Goal: Find specific page/section: Find specific page/section

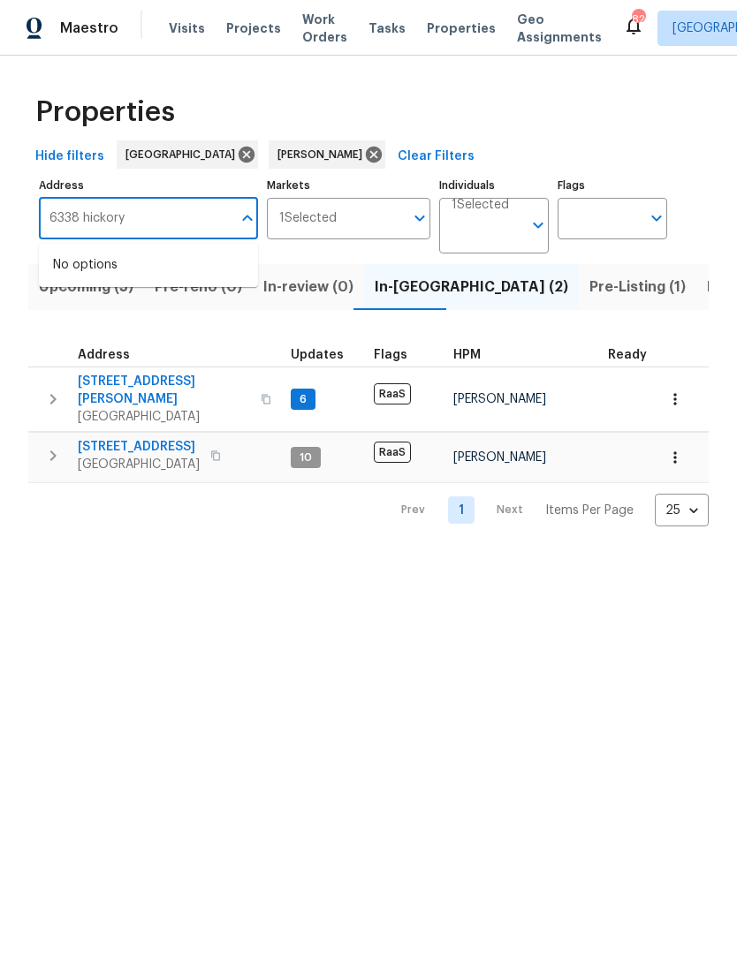
type input "6338 hickory"
click at [166, 253] on li "[STREET_ADDRESS]" at bounding box center [148, 265] width 219 height 29
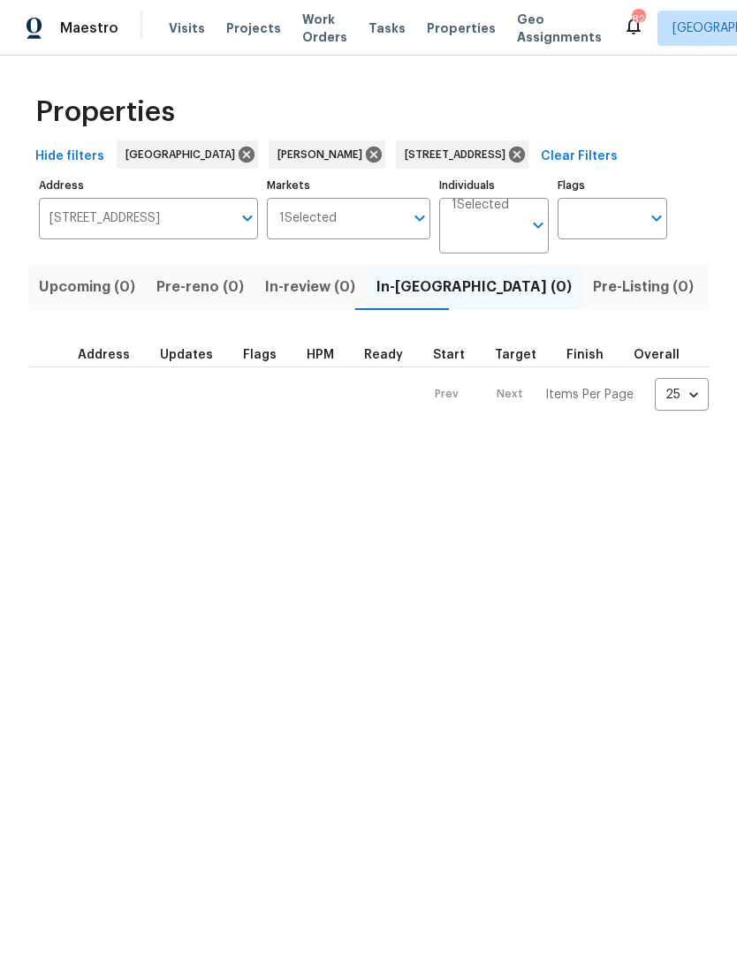
click at [714, 290] on span "Listed (1)" at bounding box center [746, 287] width 64 height 25
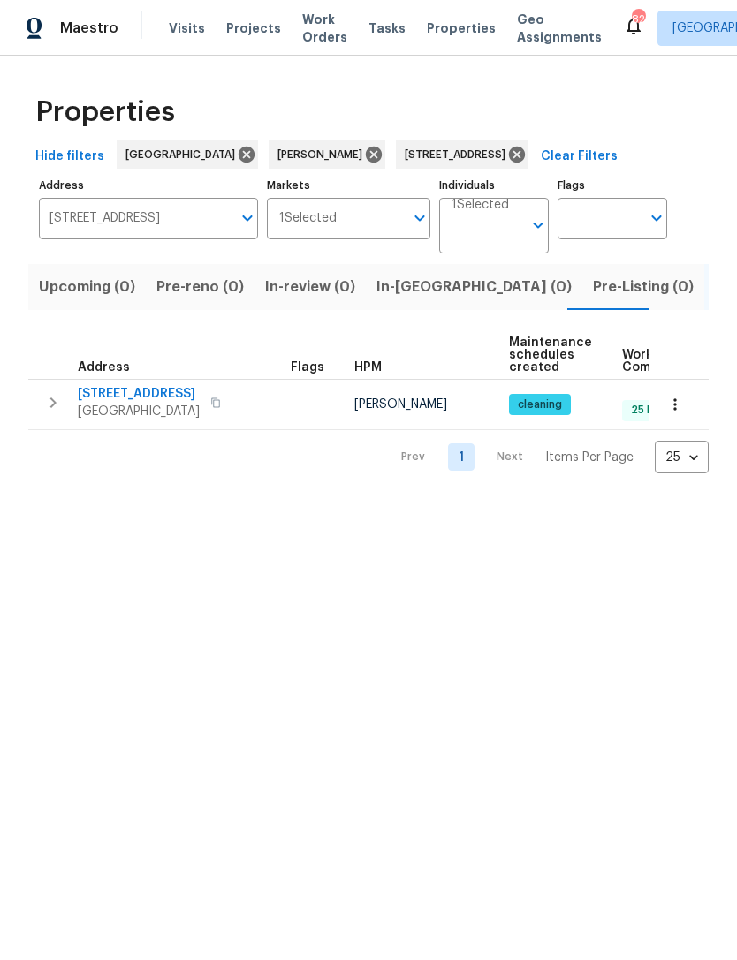
click at [62, 406] on icon "button" at bounding box center [52, 402] width 21 height 21
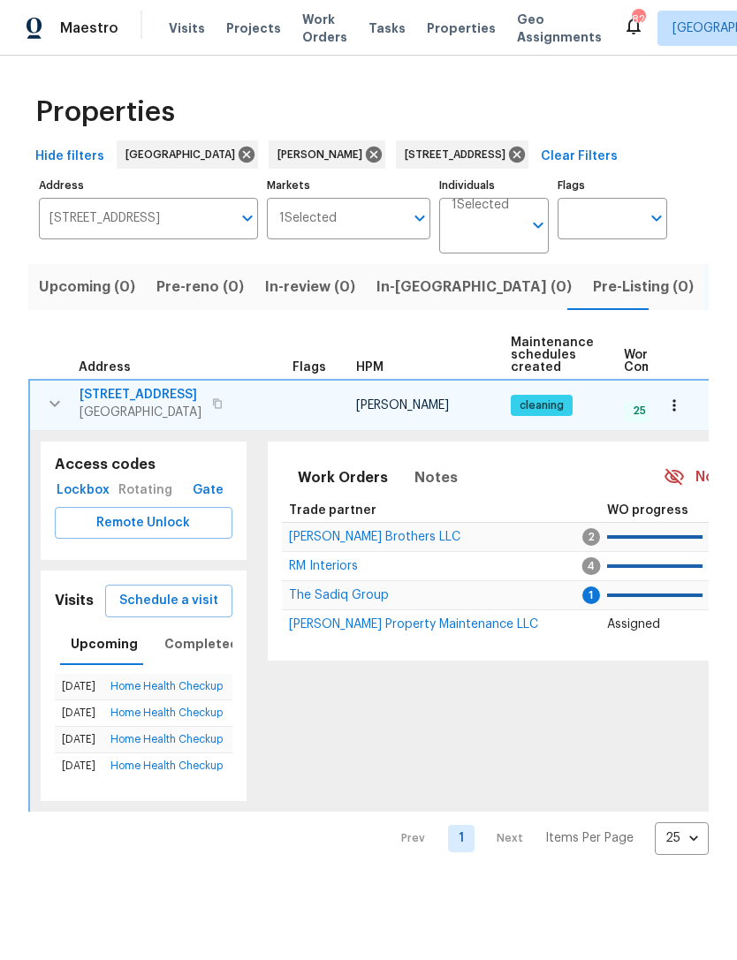
click at [343, 566] on span "RM Interiors" at bounding box center [323, 566] width 69 height 12
click at [152, 238] on input "[STREET_ADDRESS]" at bounding box center [135, 219] width 193 height 42
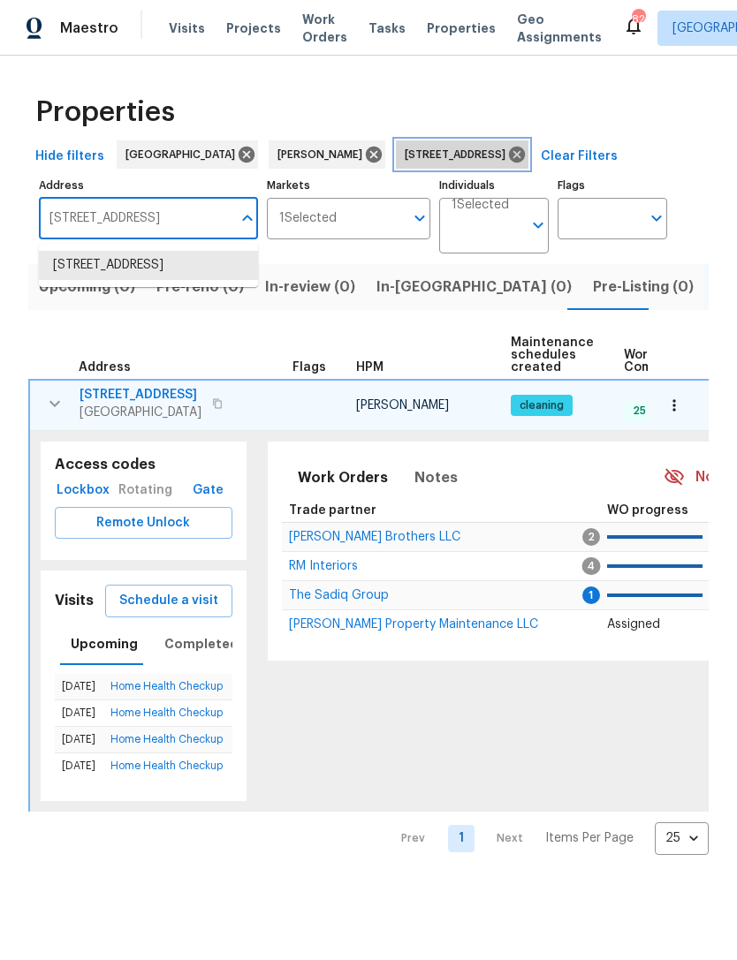
click at [525, 155] on icon at bounding box center [517, 155] width 16 height 16
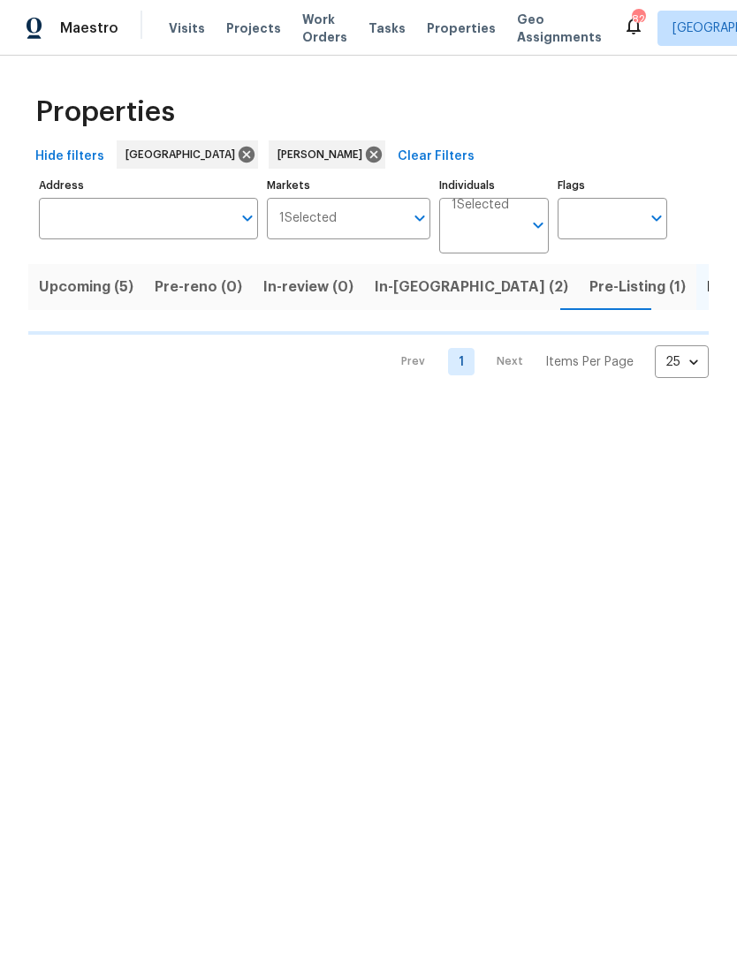
click at [192, 231] on input "Address" at bounding box center [135, 219] width 193 height 42
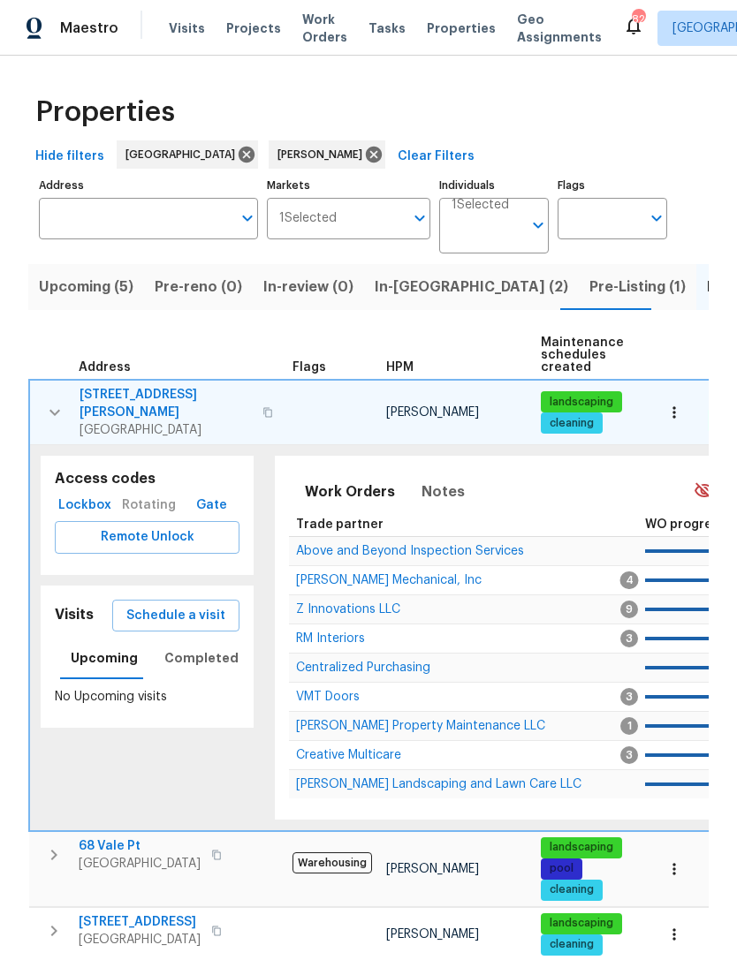
click at [170, 233] on input "Address" at bounding box center [135, 219] width 193 height 42
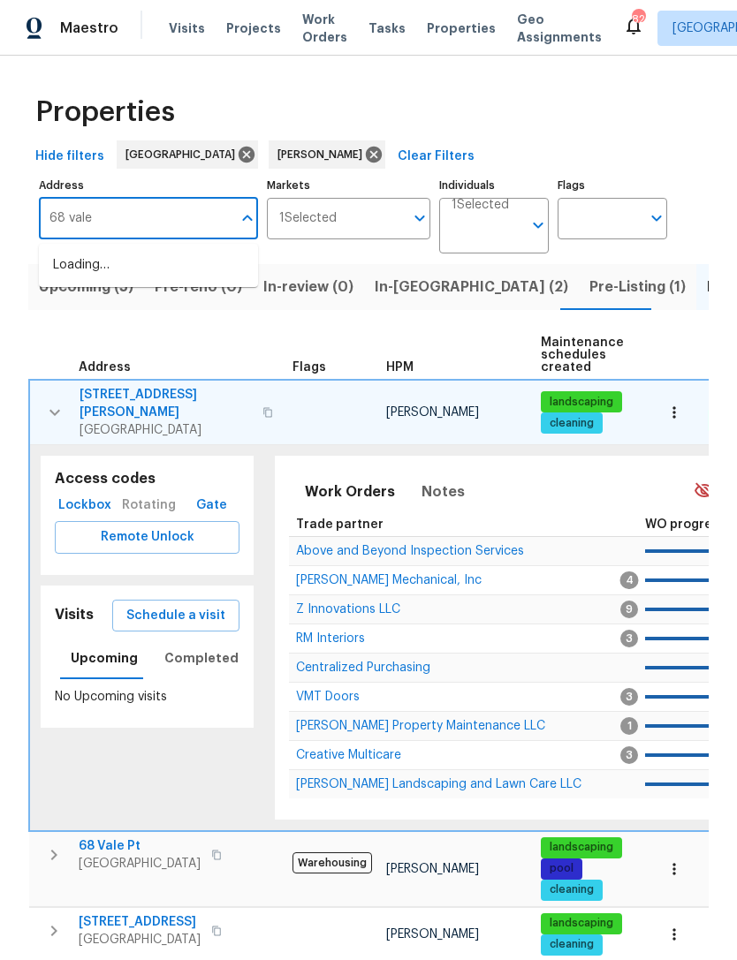
type input "68 vale"
click at [178, 261] on li "[STREET_ADDRESS]" at bounding box center [148, 265] width 219 height 29
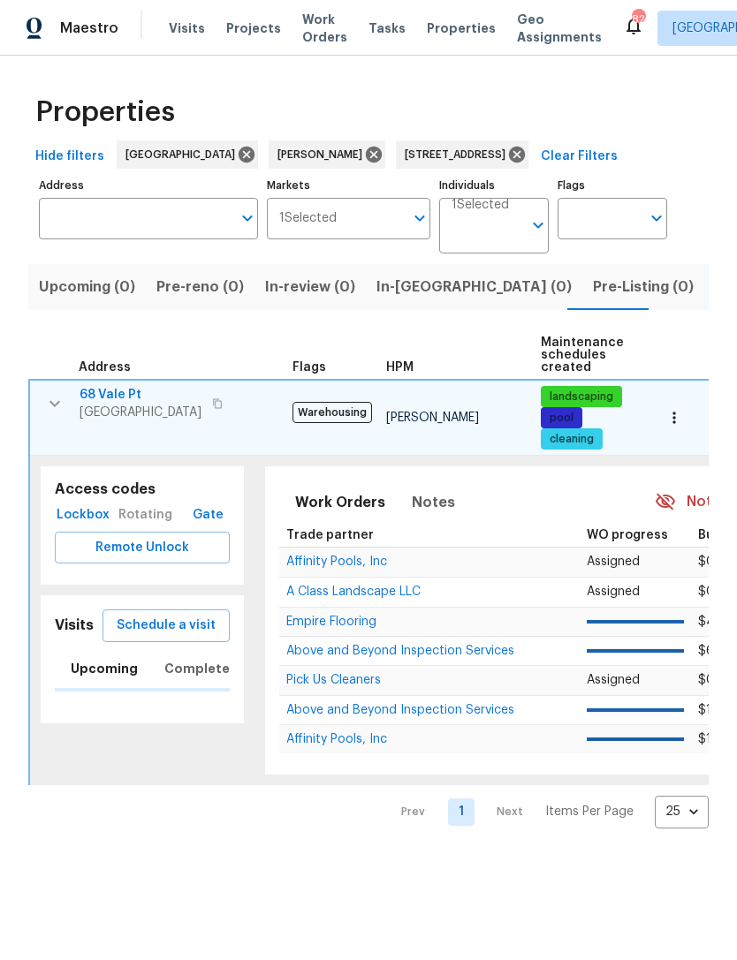
type input "[STREET_ADDRESS]"
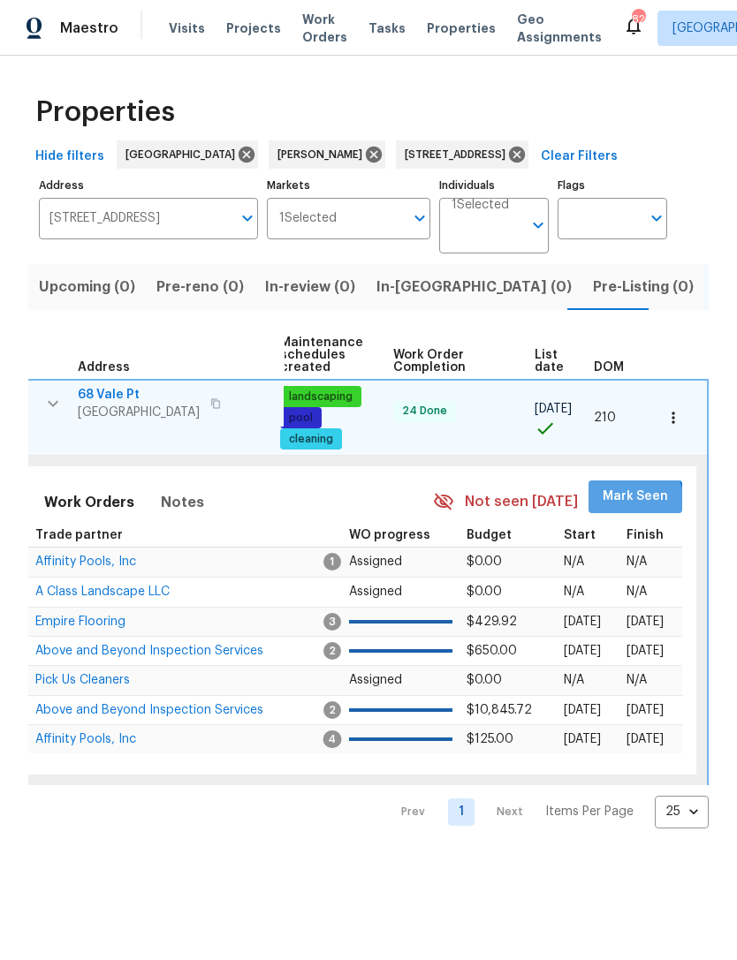
scroll to position [0, 257]
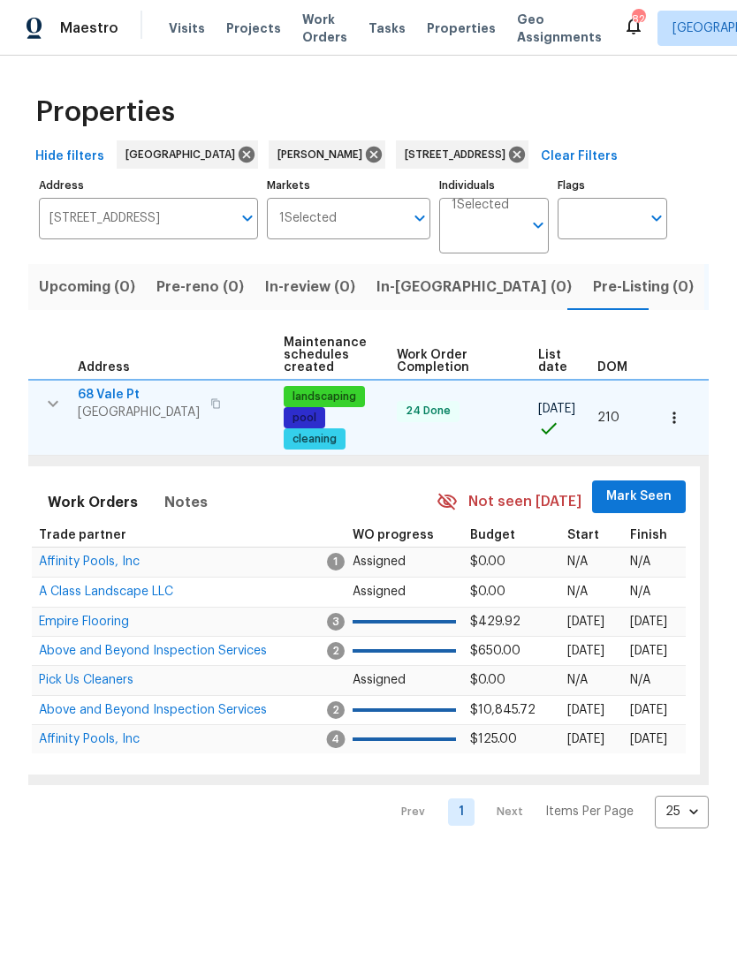
click at [649, 485] on button "Mark Seen" at bounding box center [639, 496] width 94 height 33
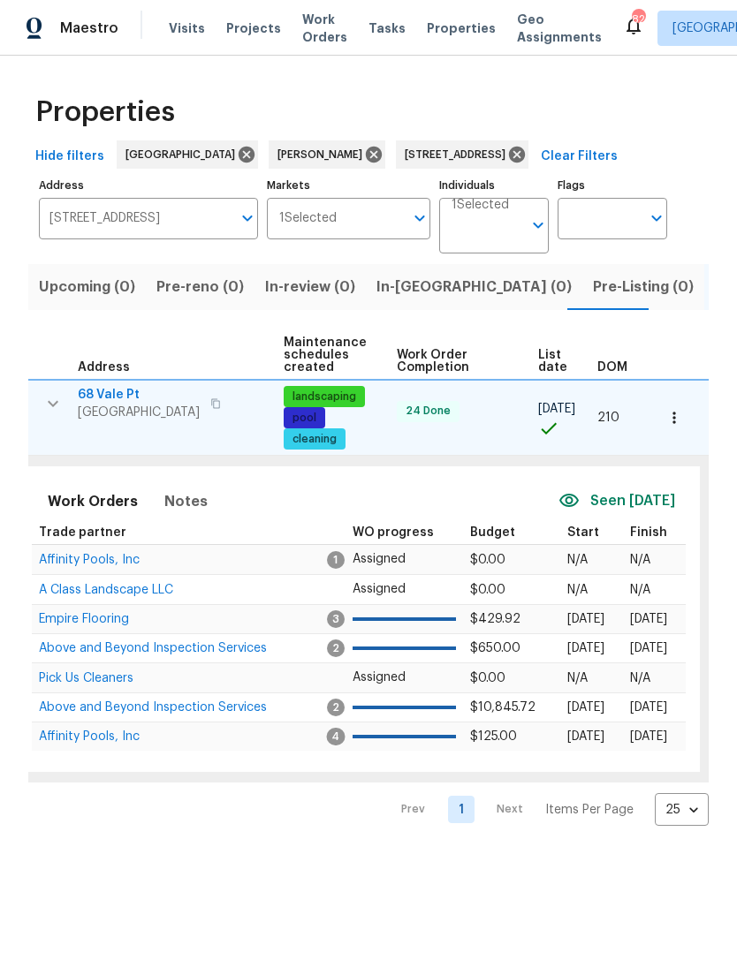
click at [676, 414] on icon "button" at bounding box center [674, 418] width 18 height 18
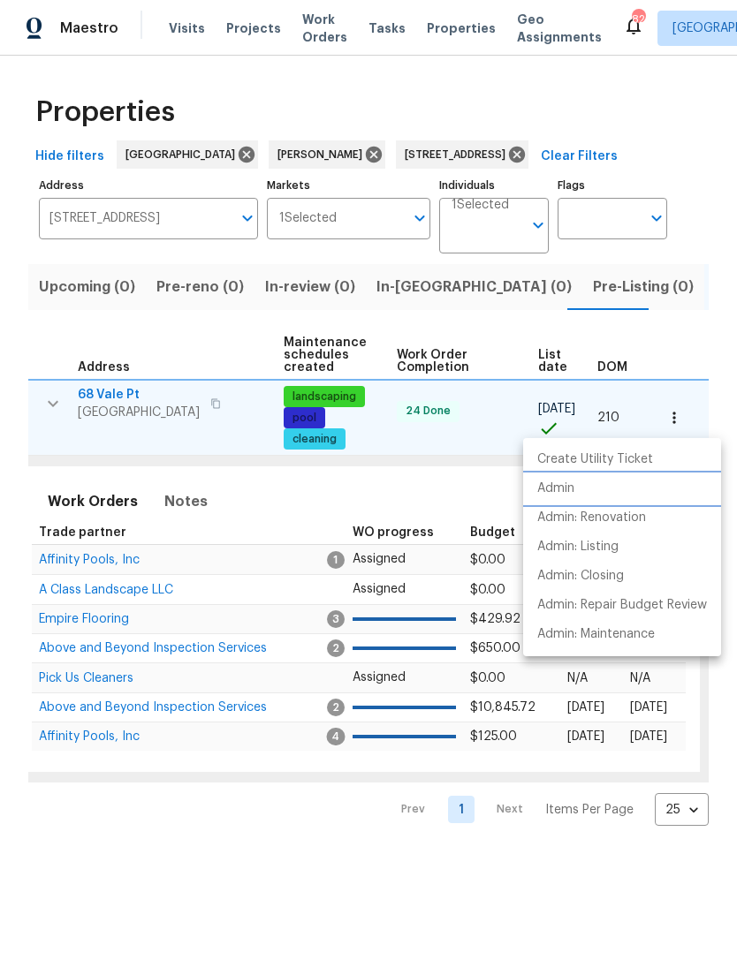
click at [578, 486] on li "Admin" at bounding box center [622, 488] width 198 height 29
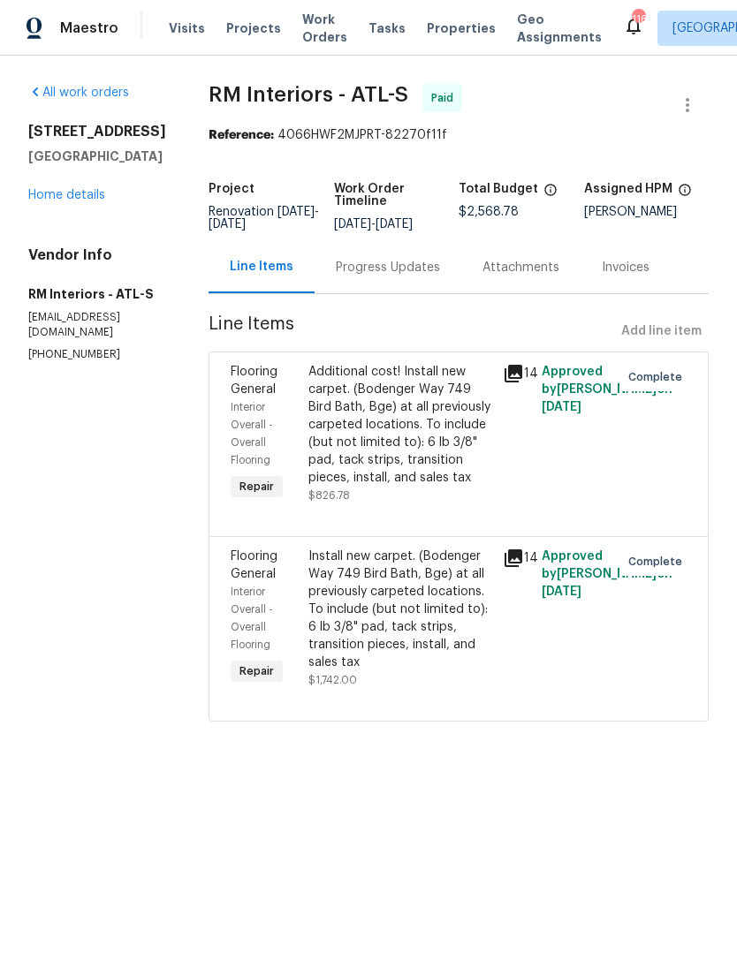
click at [87, 201] on link "Home details" at bounding box center [66, 195] width 77 height 12
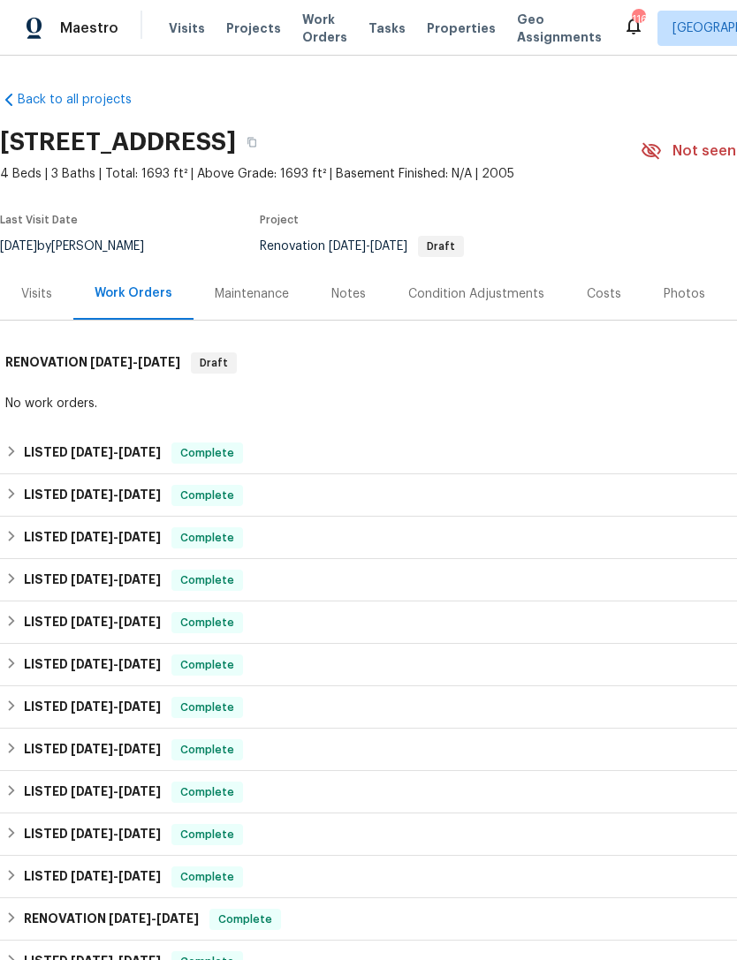
click at [693, 317] on div "Photos" at bounding box center [684, 294] width 84 height 52
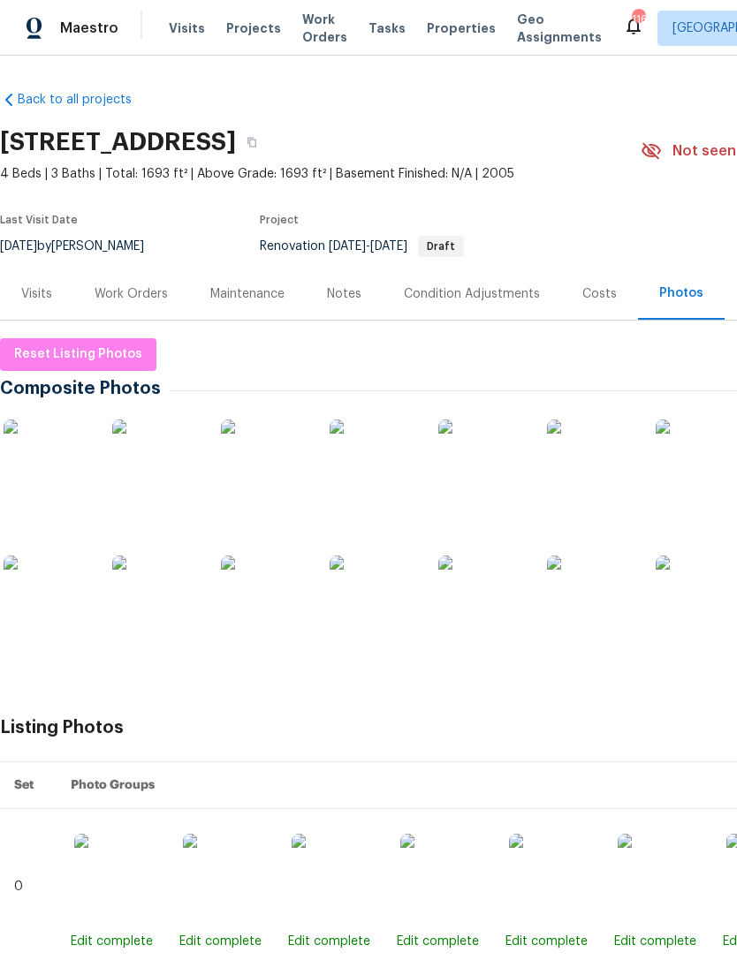
click at [384, 624] on img at bounding box center [373, 599] width 88 height 88
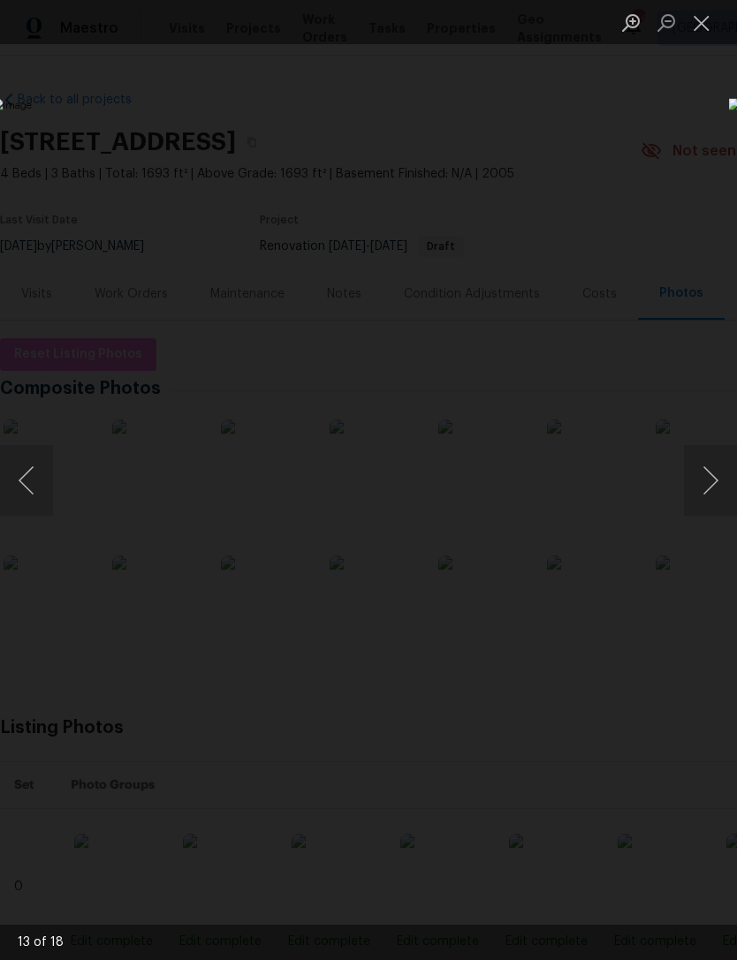
click at [706, 461] on button "Next image" at bounding box center [710, 480] width 53 height 71
click at [700, 464] on button "Next image" at bounding box center [710, 480] width 53 height 71
click at [706, 459] on button "Next image" at bounding box center [710, 480] width 53 height 71
click at [706, 465] on button "Next image" at bounding box center [710, 480] width 53 height 71
click at [705, 472] on button "Next image" at bounding box center [710, 480] width 53 height 71
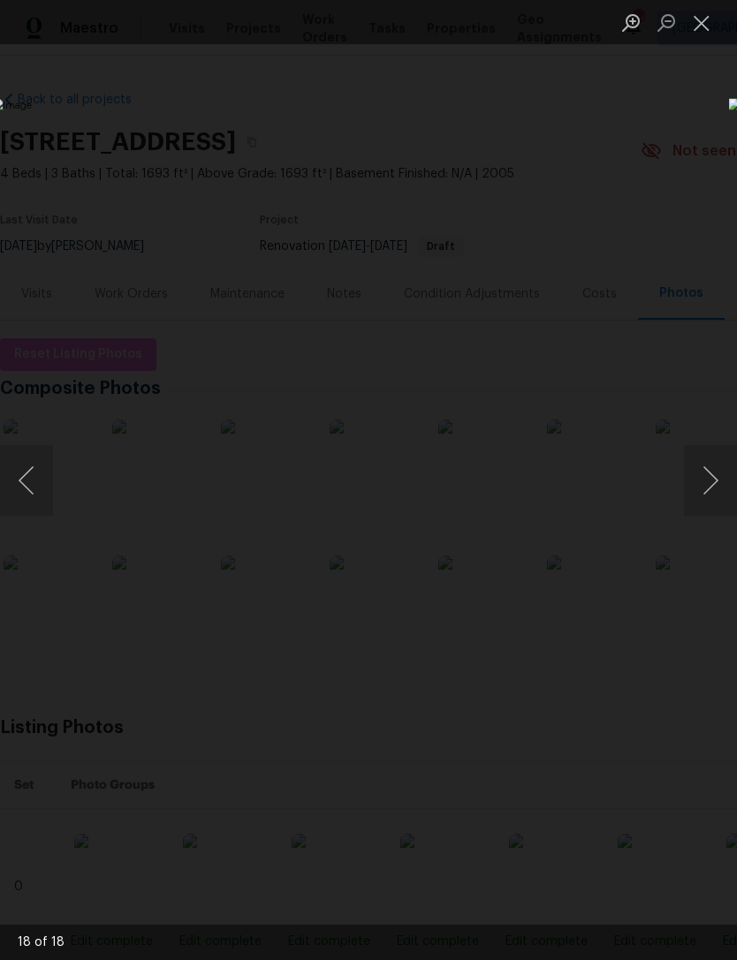
click at [706, 472] on button "Next image" at bounding box center [710, 480] width 53 height 71
click at [32, 491] on button "Previous image" at bounding box center [26, 480] width 53 height 71
click at [711, 471] on button "Next image" at bounding box center [710, 480] width 53 height 71
click at [707, 472] on button "Next image" at bounding box center [710, 480] width 53 height 71
click at [713, 468] on button "Next image" at bounding box center [710, 480] width 53 height 71
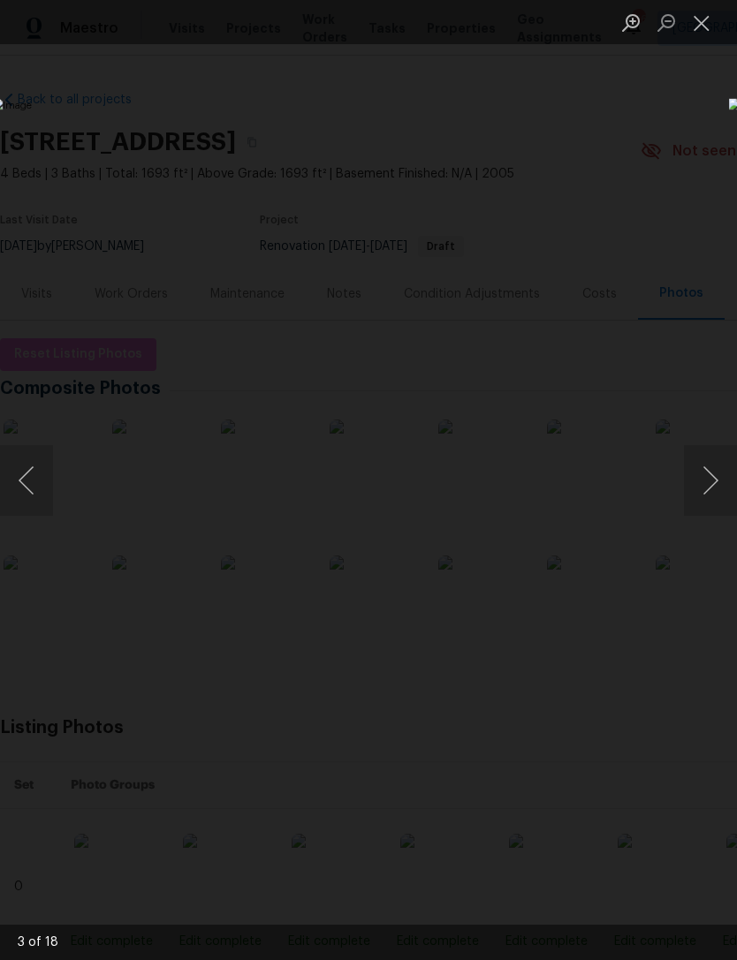
click at [713, 467] on button "Next image" at bounding box center [710, 480] width 53 height 71
click at [690, 28] on button "Close lightbox" at bounding box center [701, 22] width 35 height 31
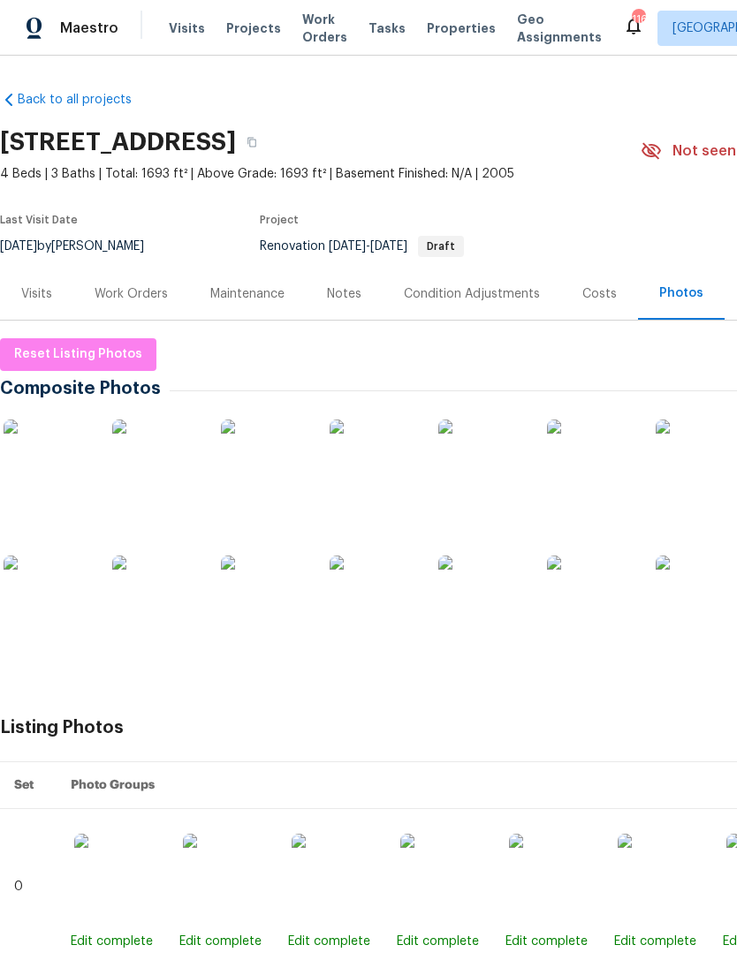
click at [143, 283] on div "Work Orders" at bounding box center [131, 294] width 116 height 52
